Goal: Task Accomplishment & Management: Manage account settings

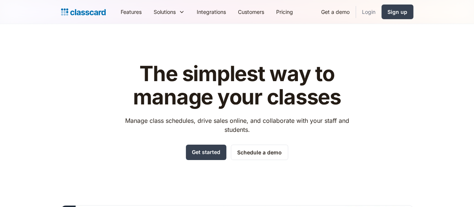
click at [382, 12] on link "Login" at bounding box center [368, 11] width 25 height 17
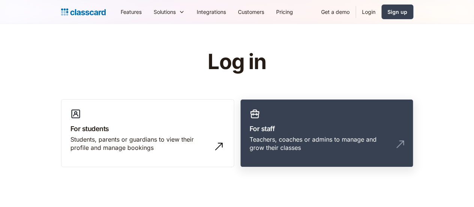
click at [304, 115] on link "For staff Teachers, coaches or admins to manage and grow their classes" at bounding box center [326, 133] width 173 height 68
